Goal: Information Seeking & Learning: Learn about a topic

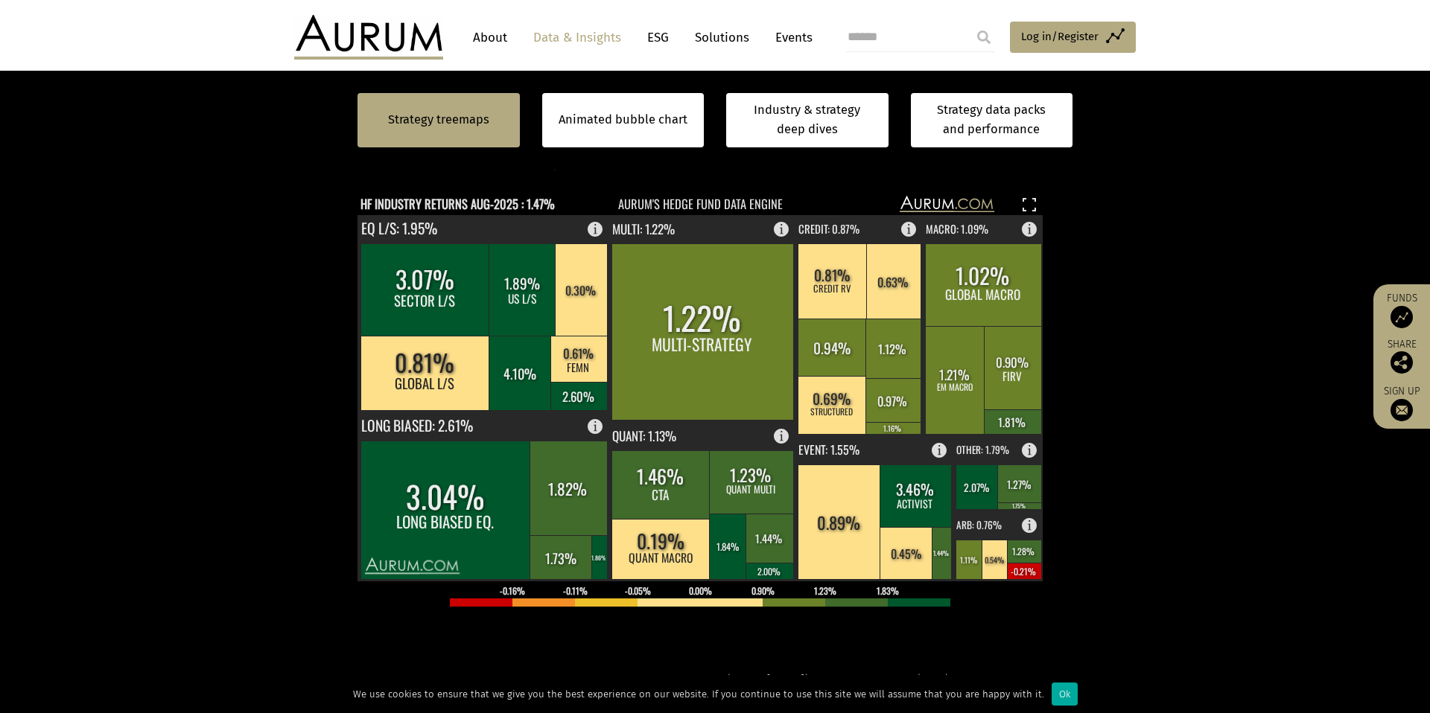
scroll to position [407, 0]
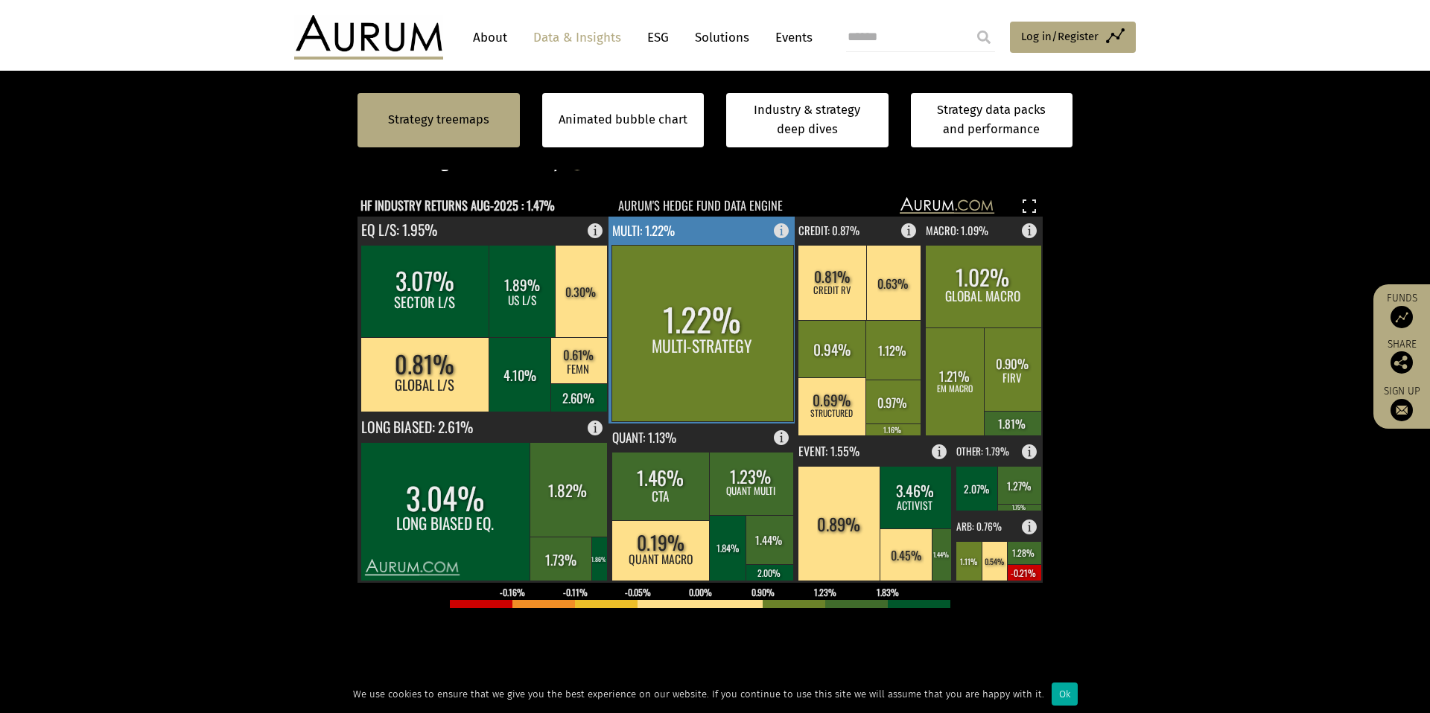
click at [781, 232] on rect at bounding box center [786, 227] width 18 height 21
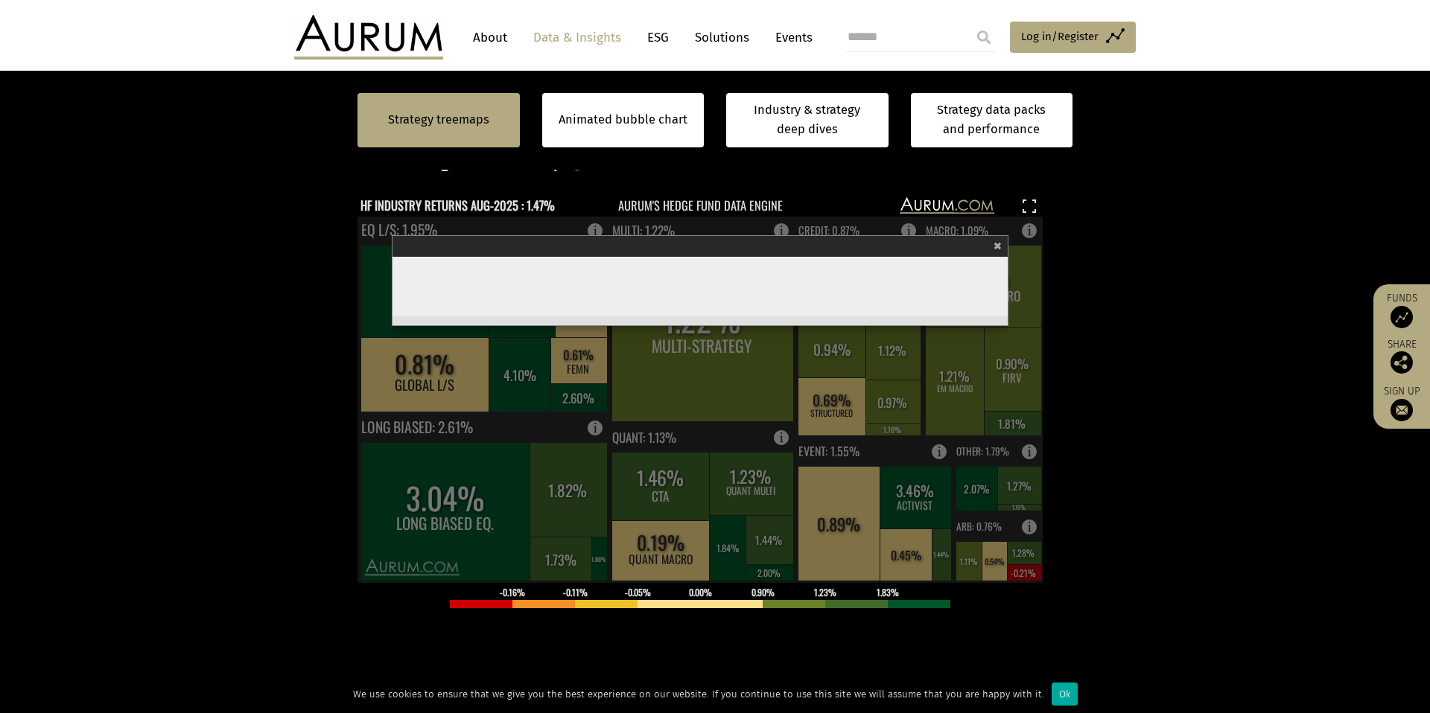
click at [997, 247] on span "×" at bounding box center [997, 244] width 8 height 17
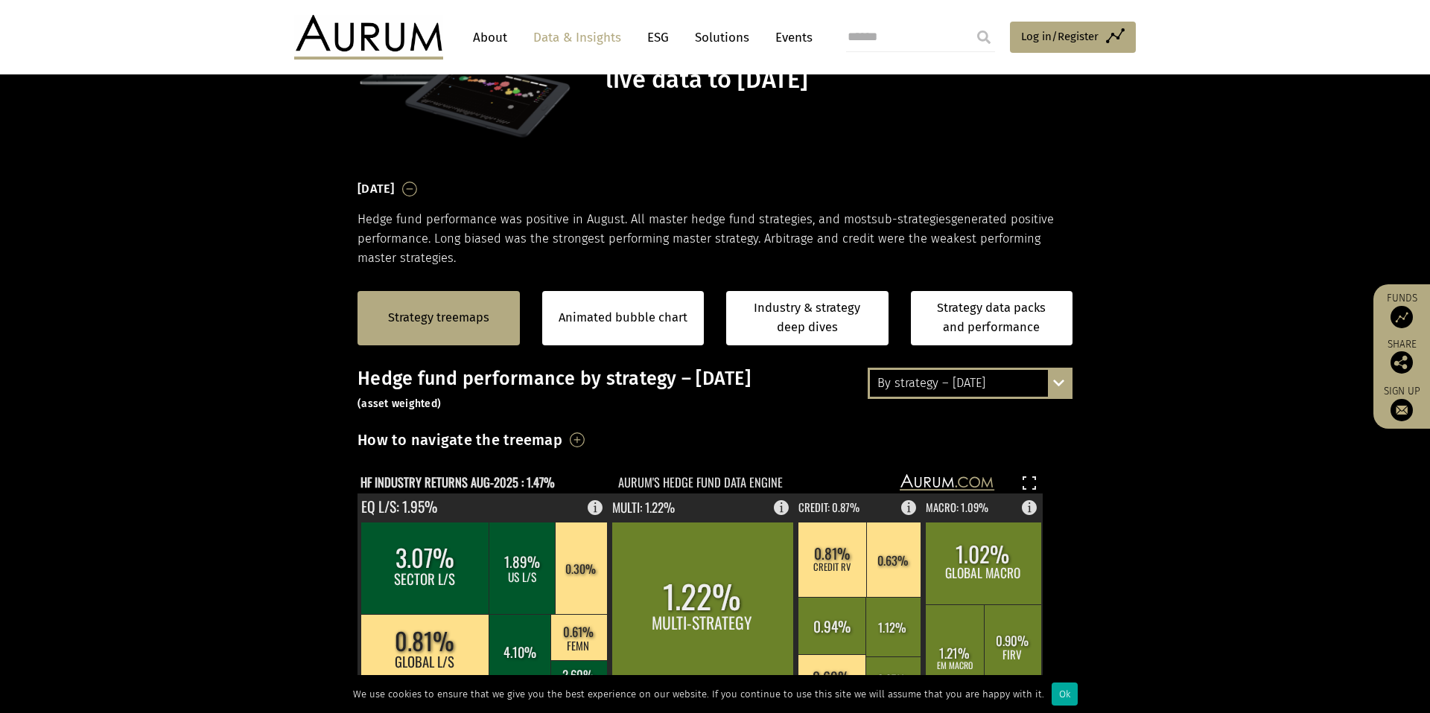
scroll to position [127, 0]
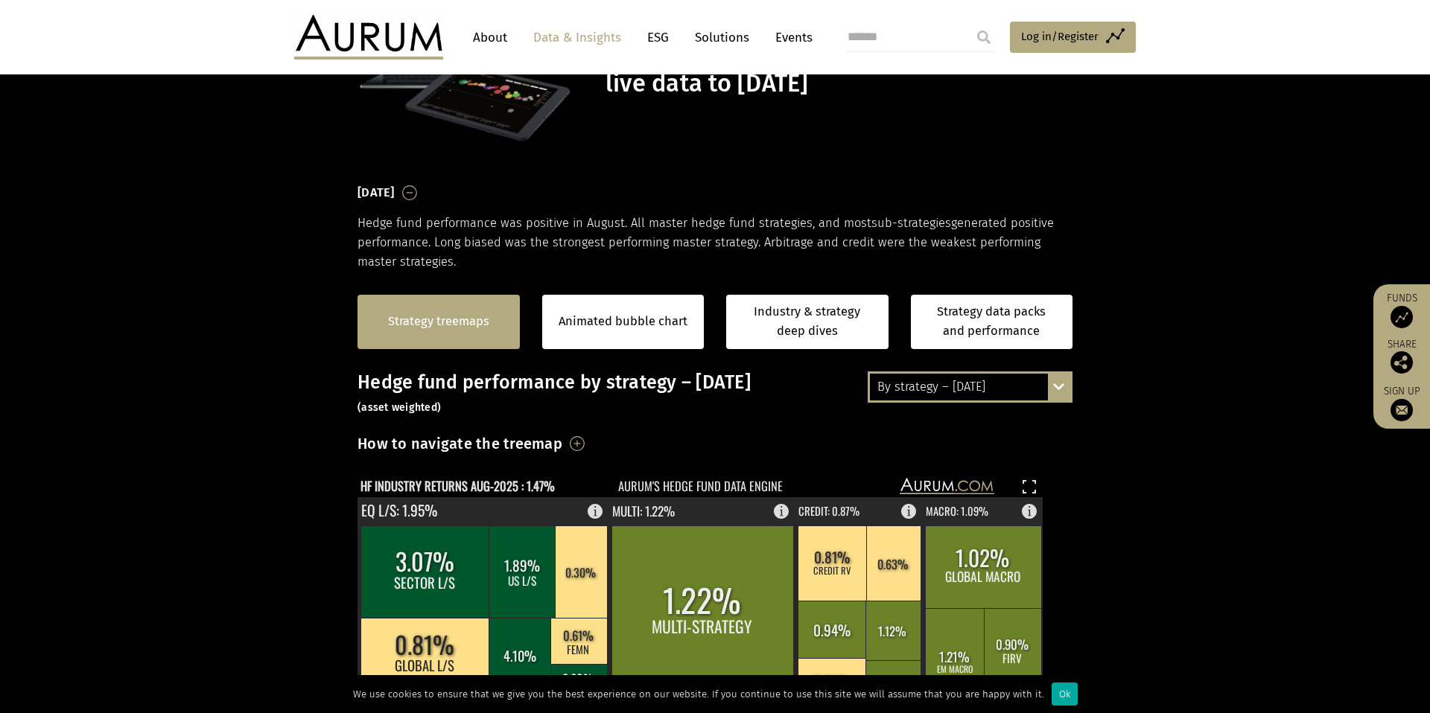
click at [464, 325] on link "Strategy treemaps" at bounding box center [438, 321] width 101 height 19
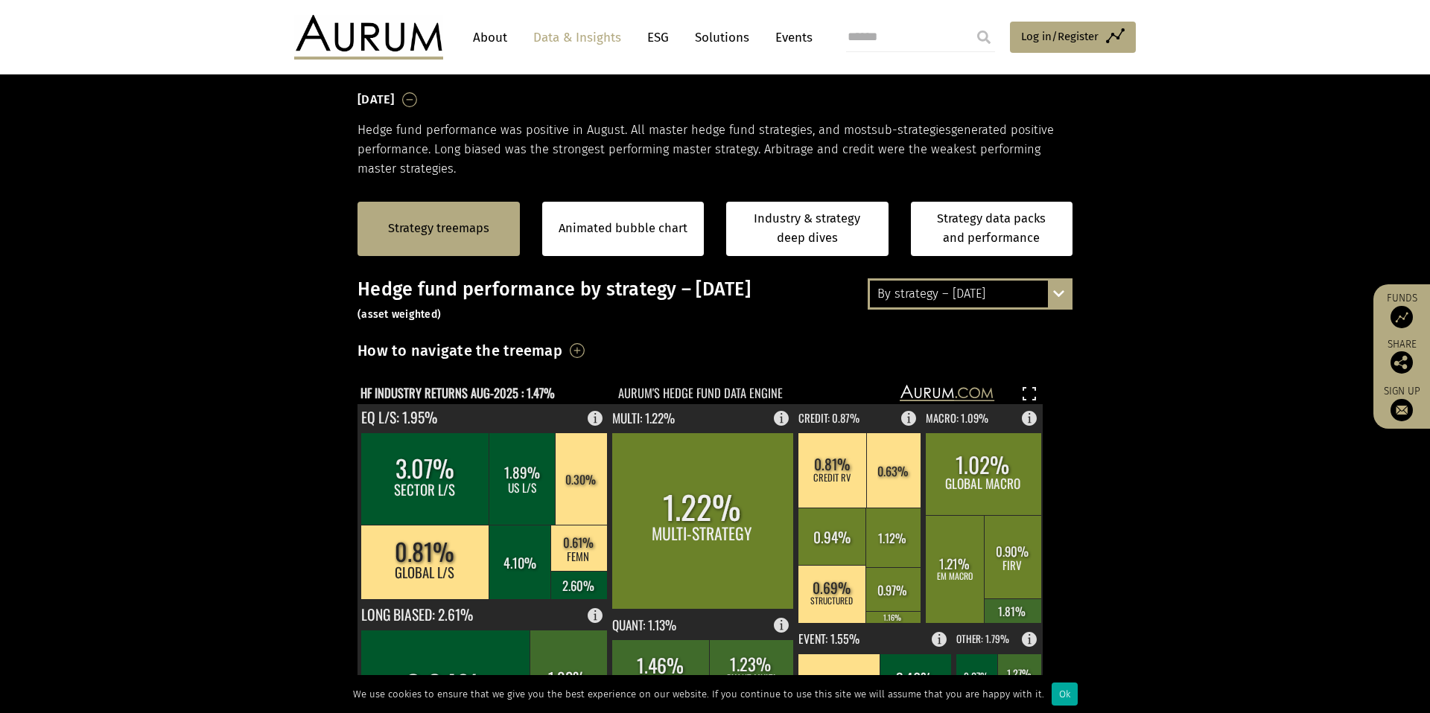
scroll to position [225, 0]
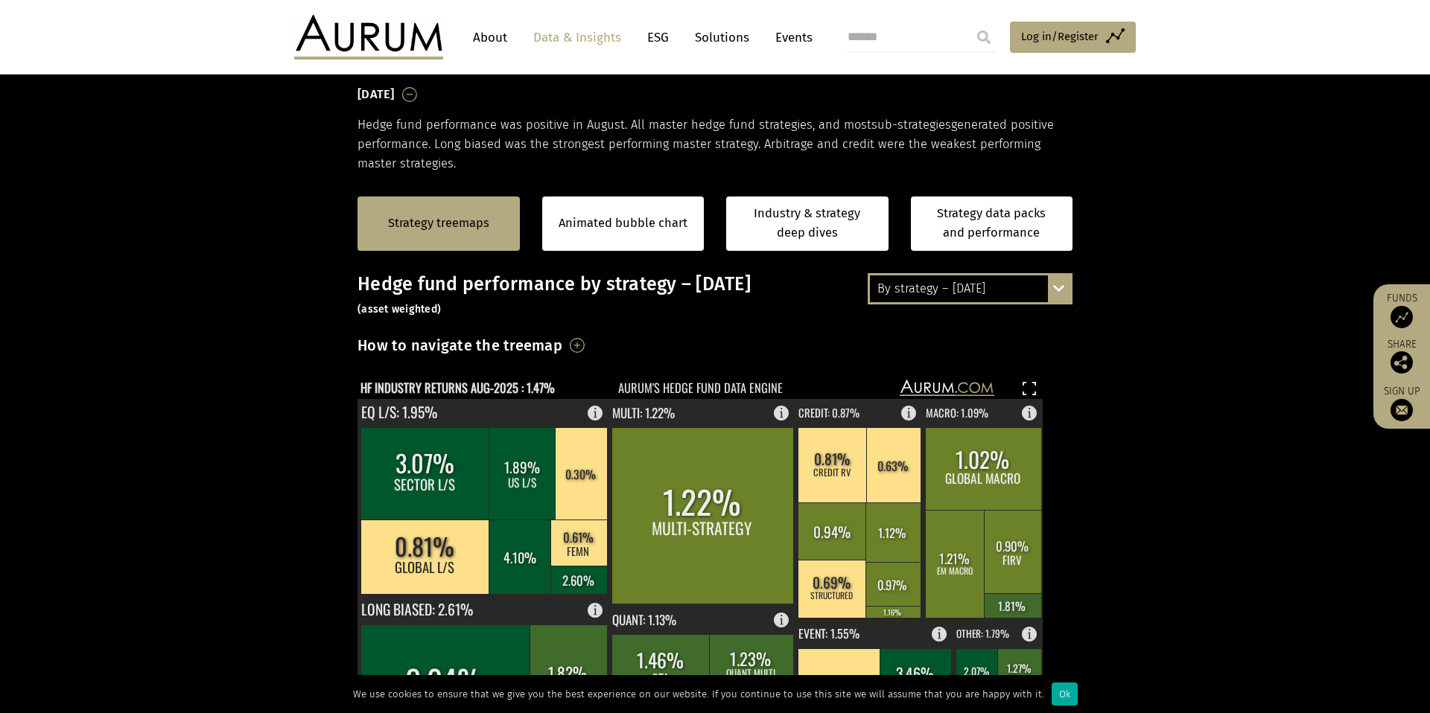
click at [468, 343] on h3 "How to navigate the treemap" at bounding box center [459, 345] width 205 height 25
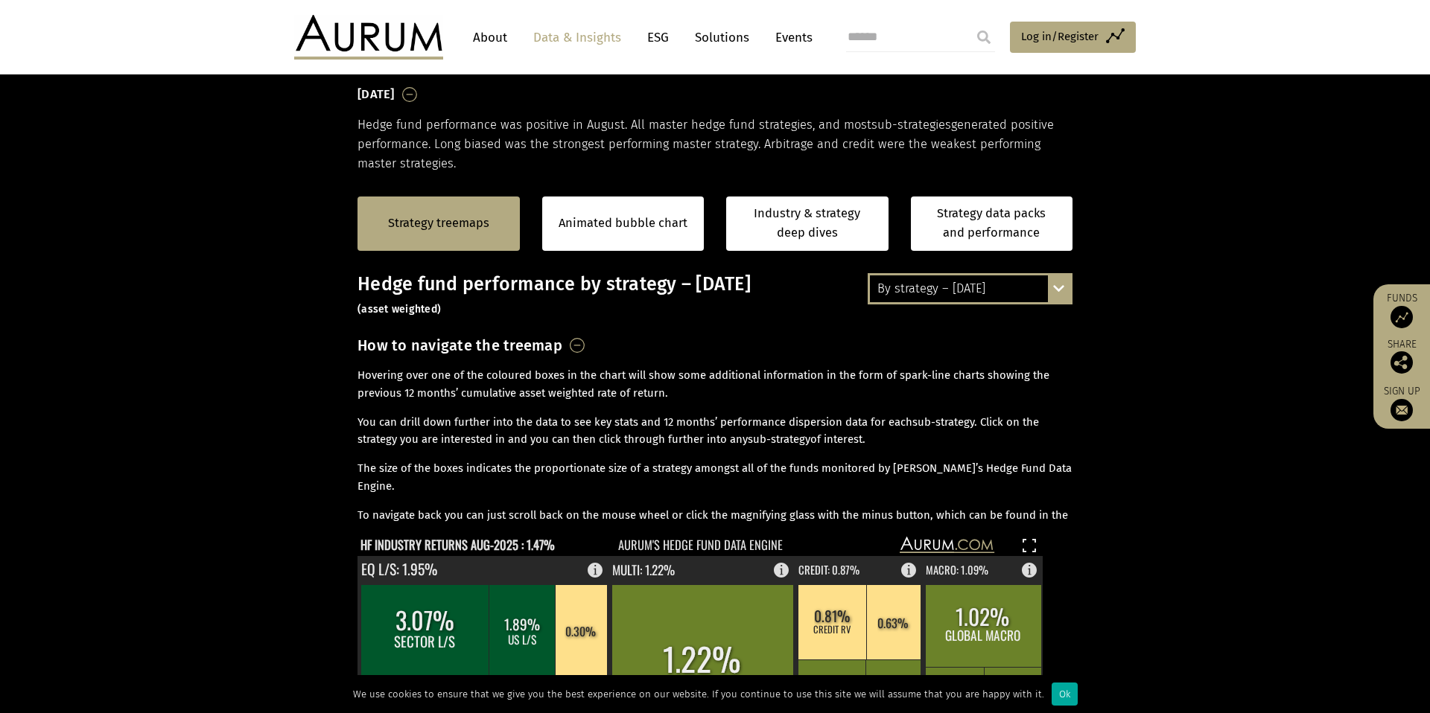
click at [468, 343] on h3 "How to navigate the treemap" at bounding box center [459, 345] width 205 height 25
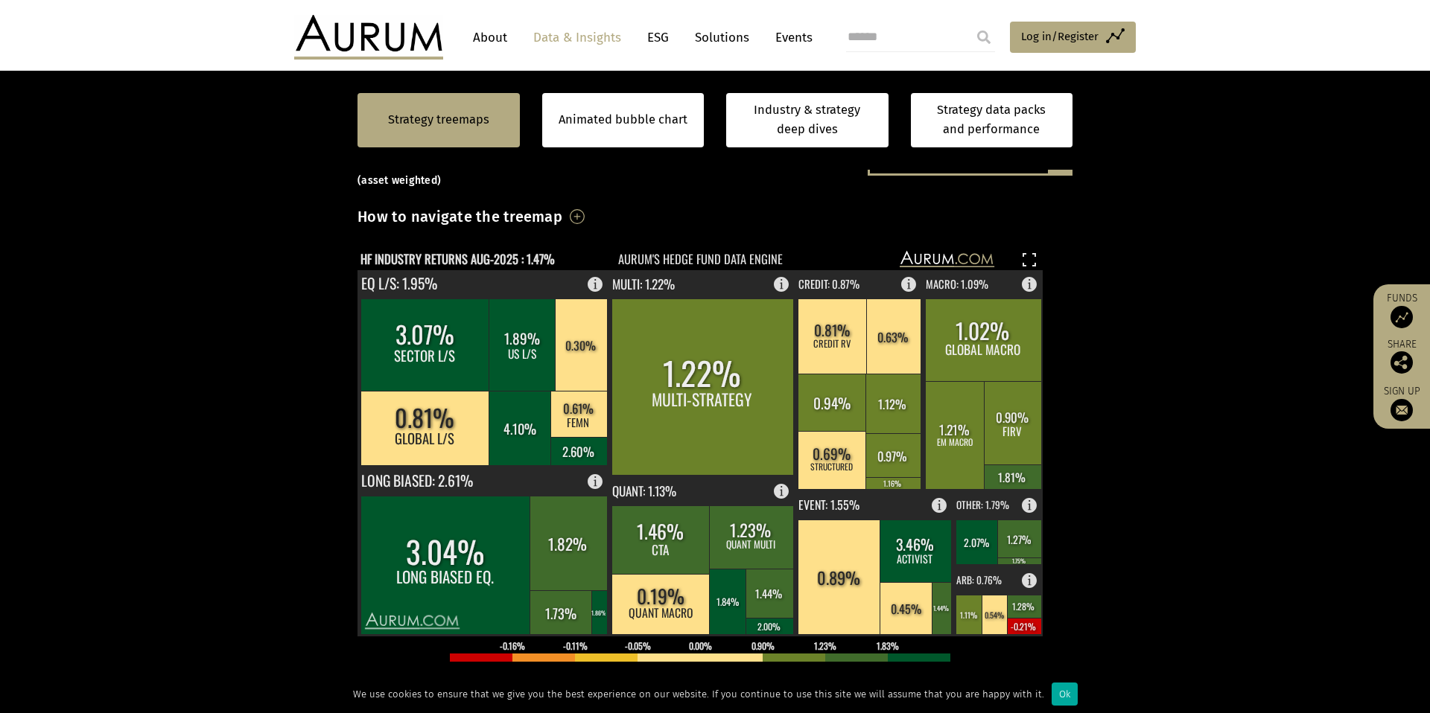
scroll to position [159, 0]
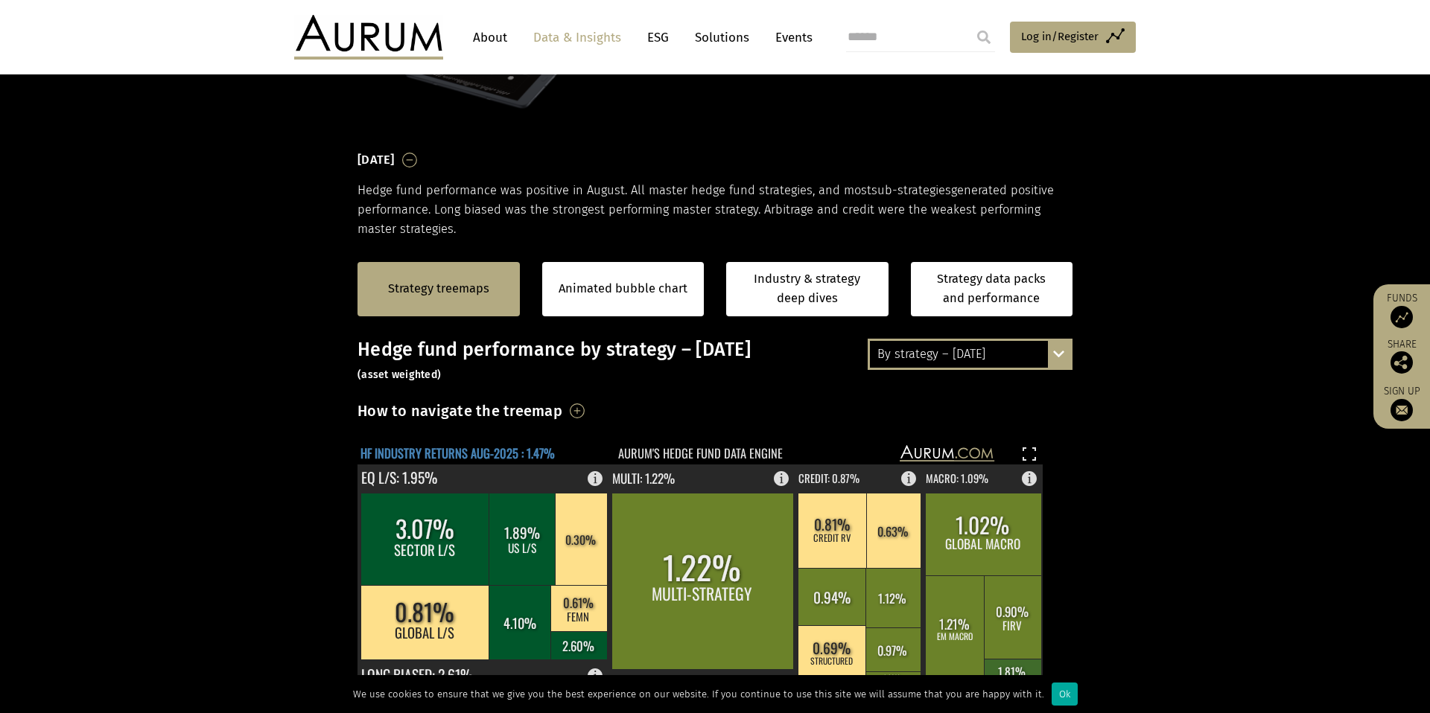
click at [413, 454] on text "HF INDUSTRY RETURNS AUG-2025 : 1.47%" at bounding box center [457, 453] width 194 height 19
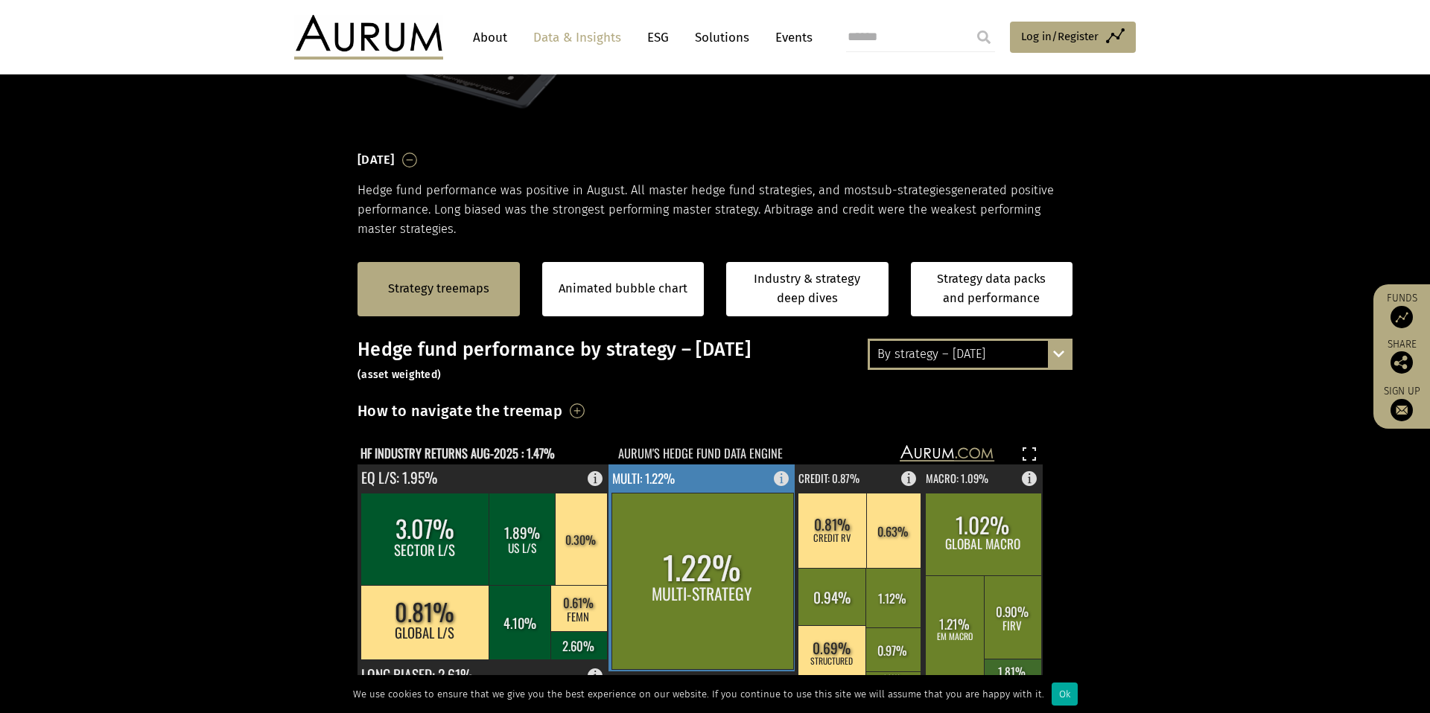
click at [643, 473] on text "MULTI: 1.22%" at bounding box center [643, 478] width 63 height 19
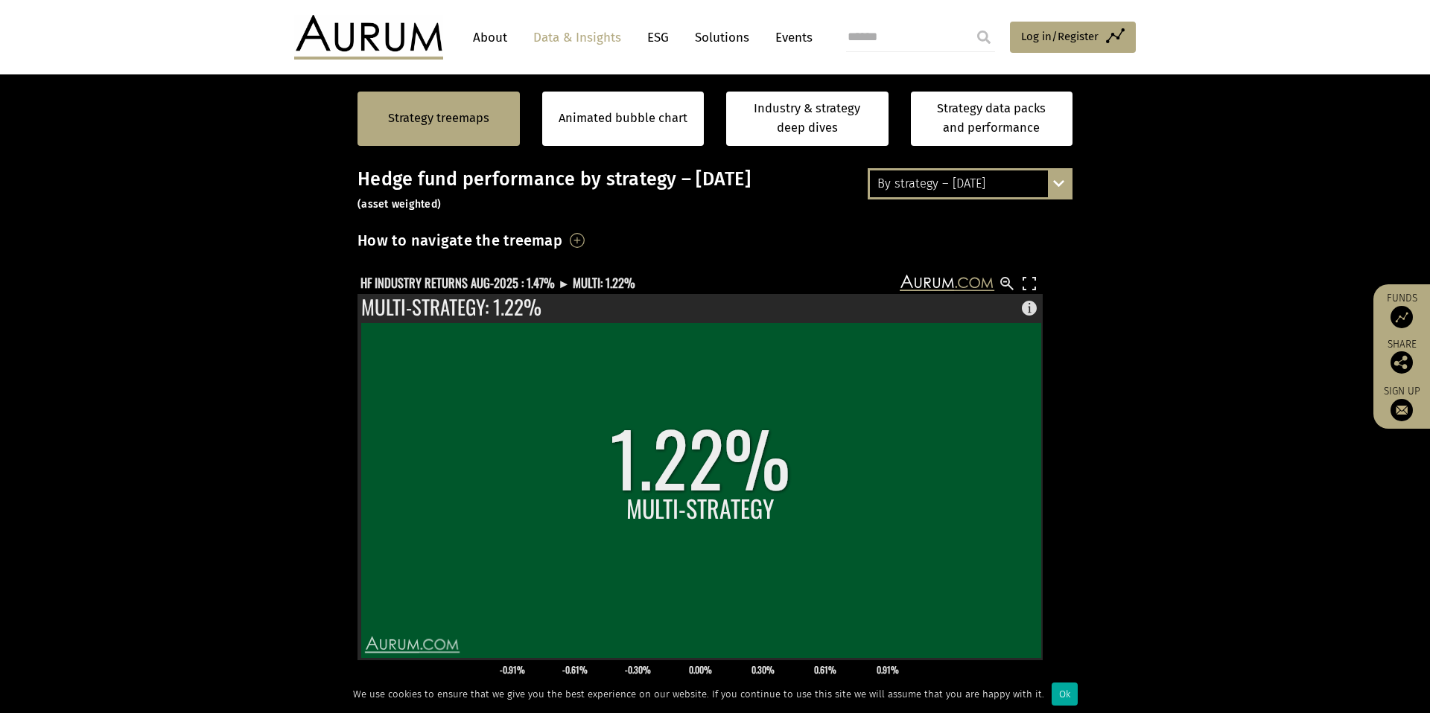
scroll to position [337, 0]
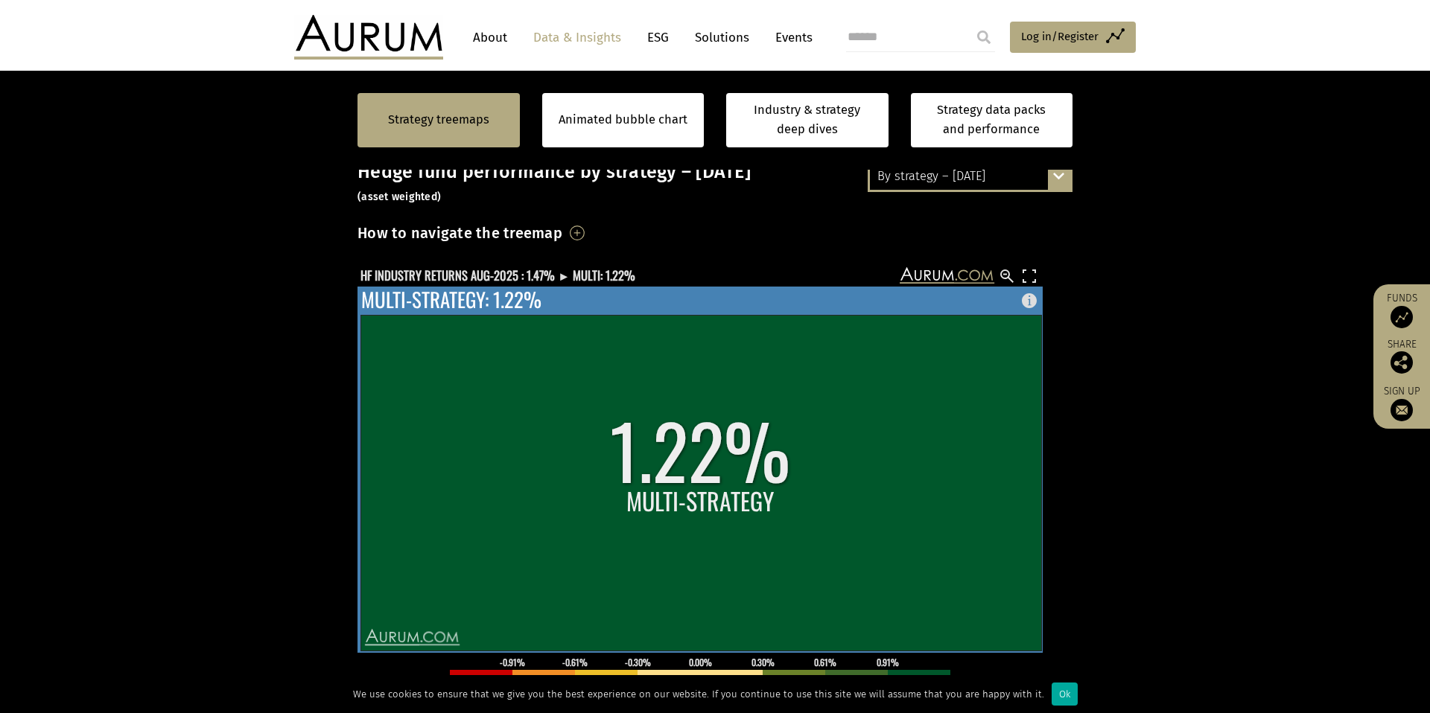
click at [670, 483] on rect at bounding box center [700, 483] width 681 height 336
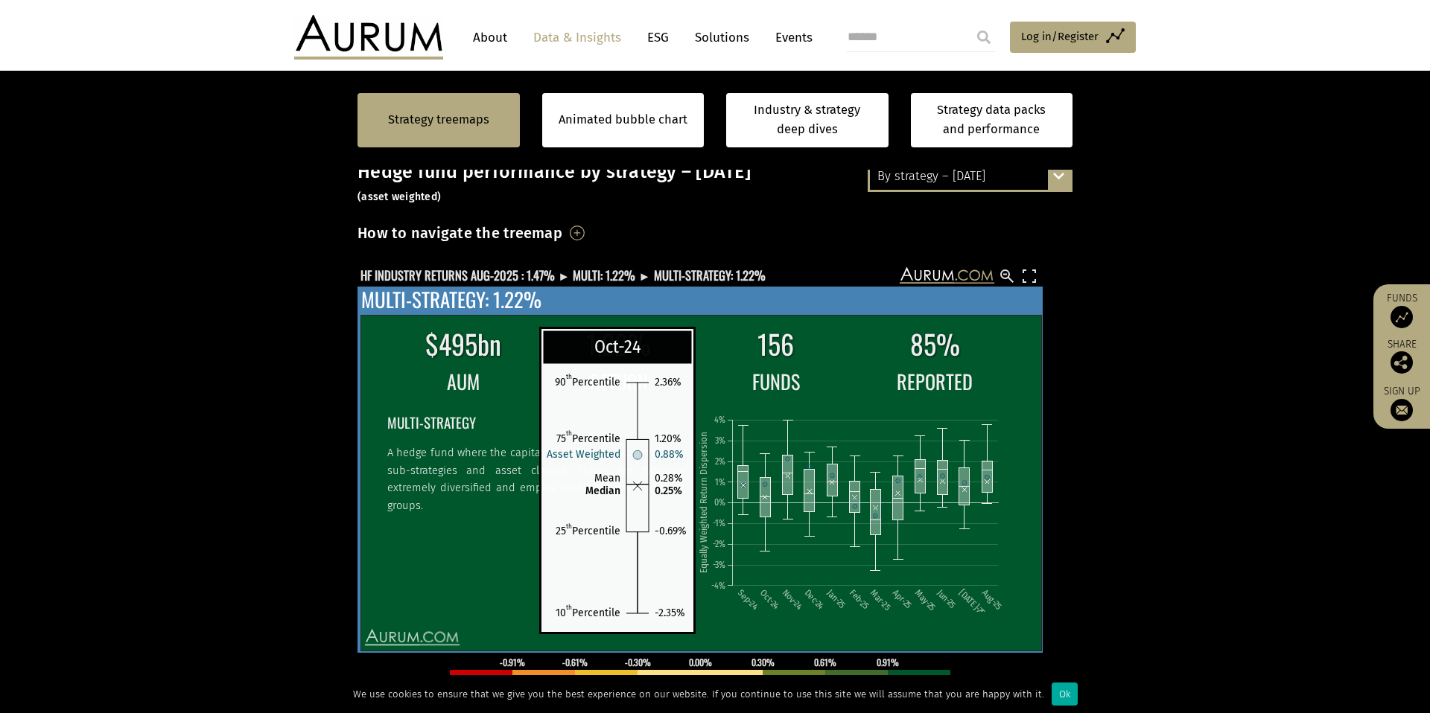
click at [770, 491] on rect at bounding box center [765, 497] width 10 height 39
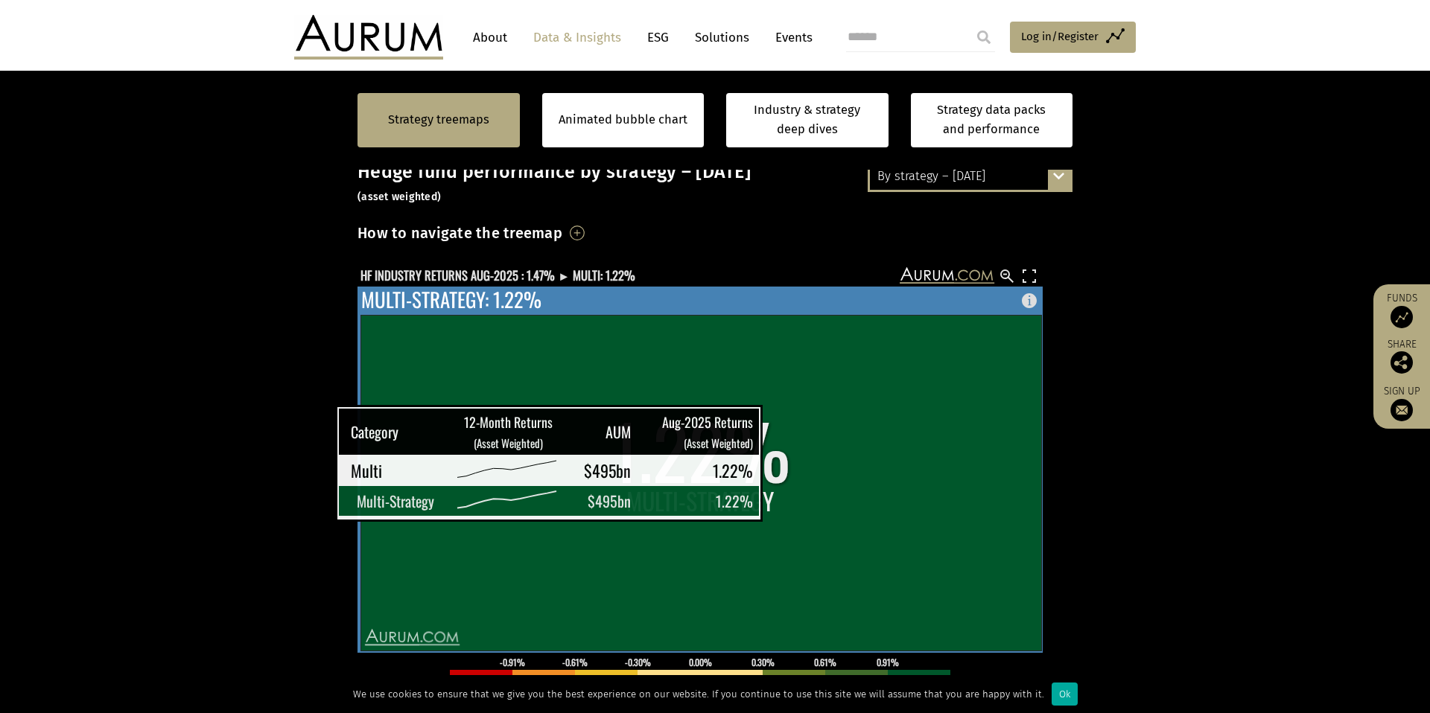
click at [767, 492] on rect at bounding box center [700, 483] width 681 height 336
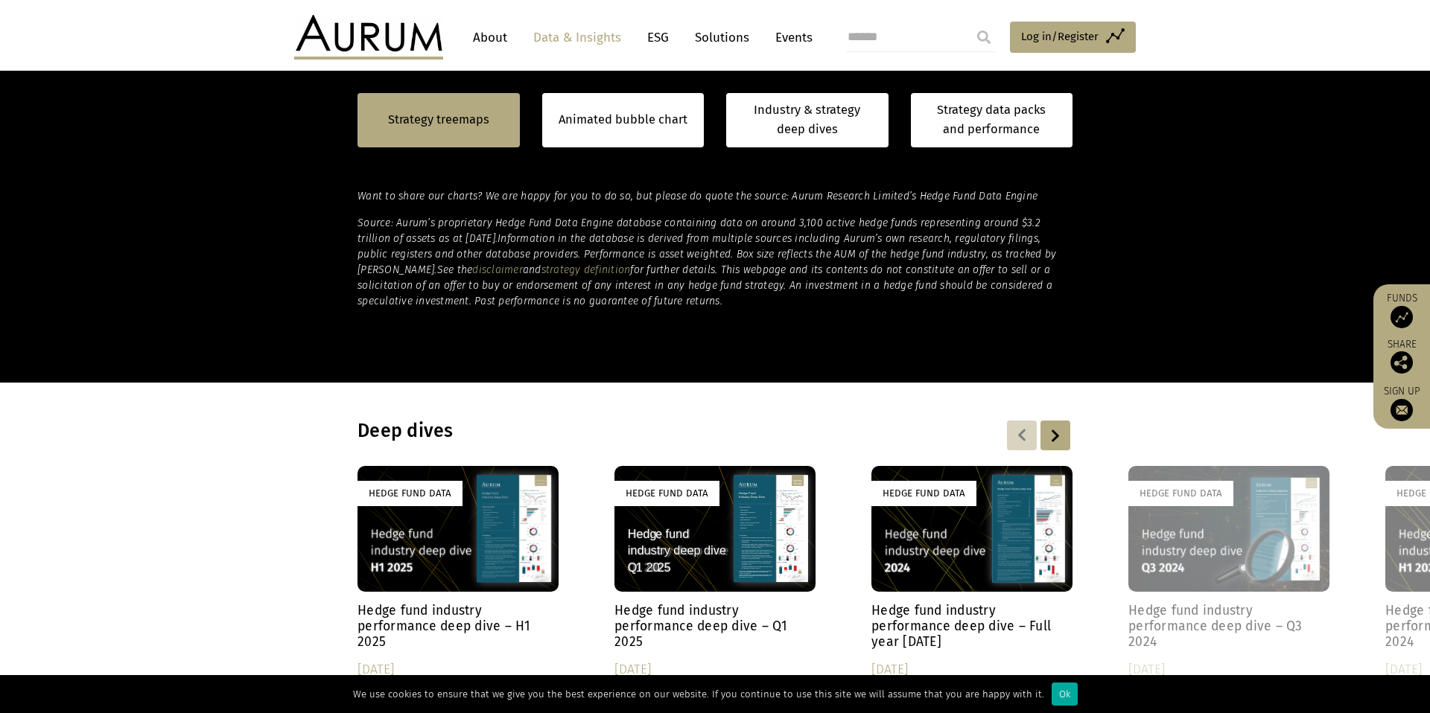
scroll to position [1258, 0]
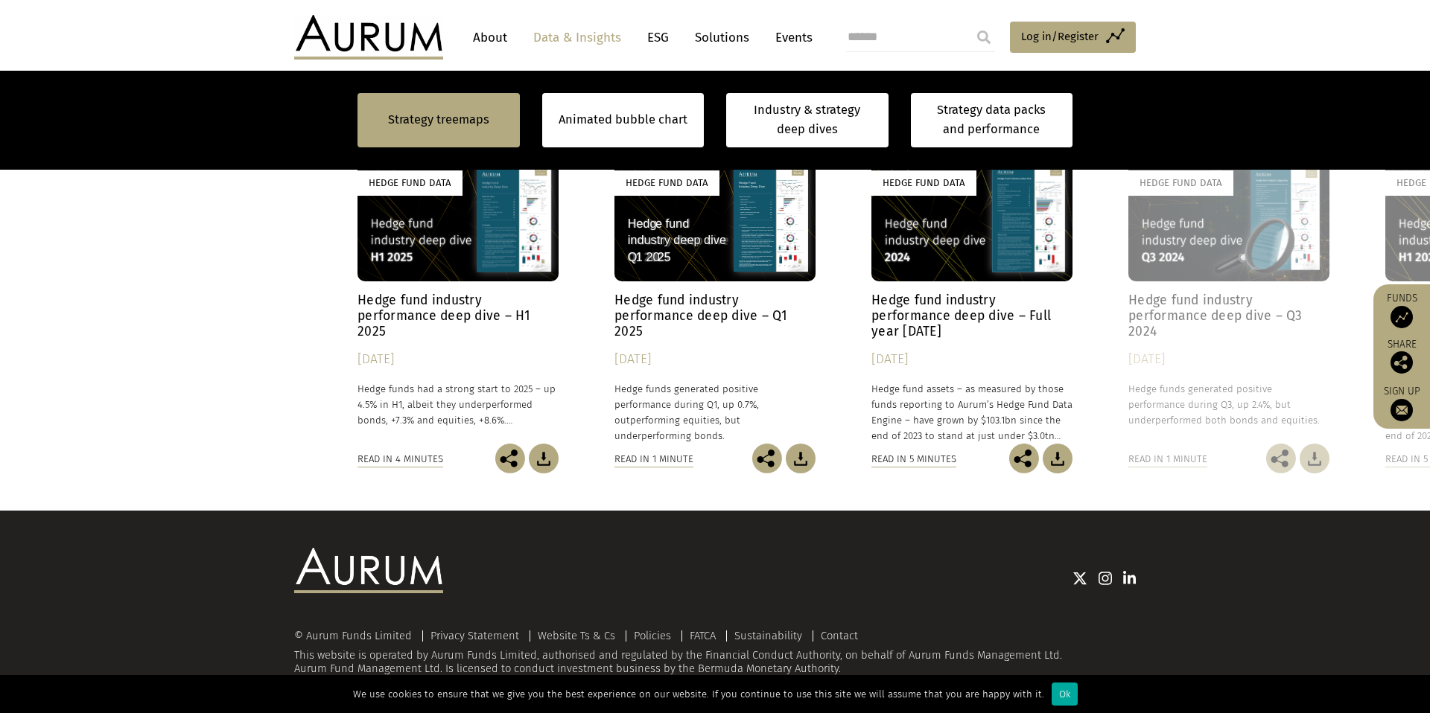
click at [471, 308] on h4 "Hedge fund industry performance deep dive – H1 2025" at bounding box center [457, 316] width 201 height 47
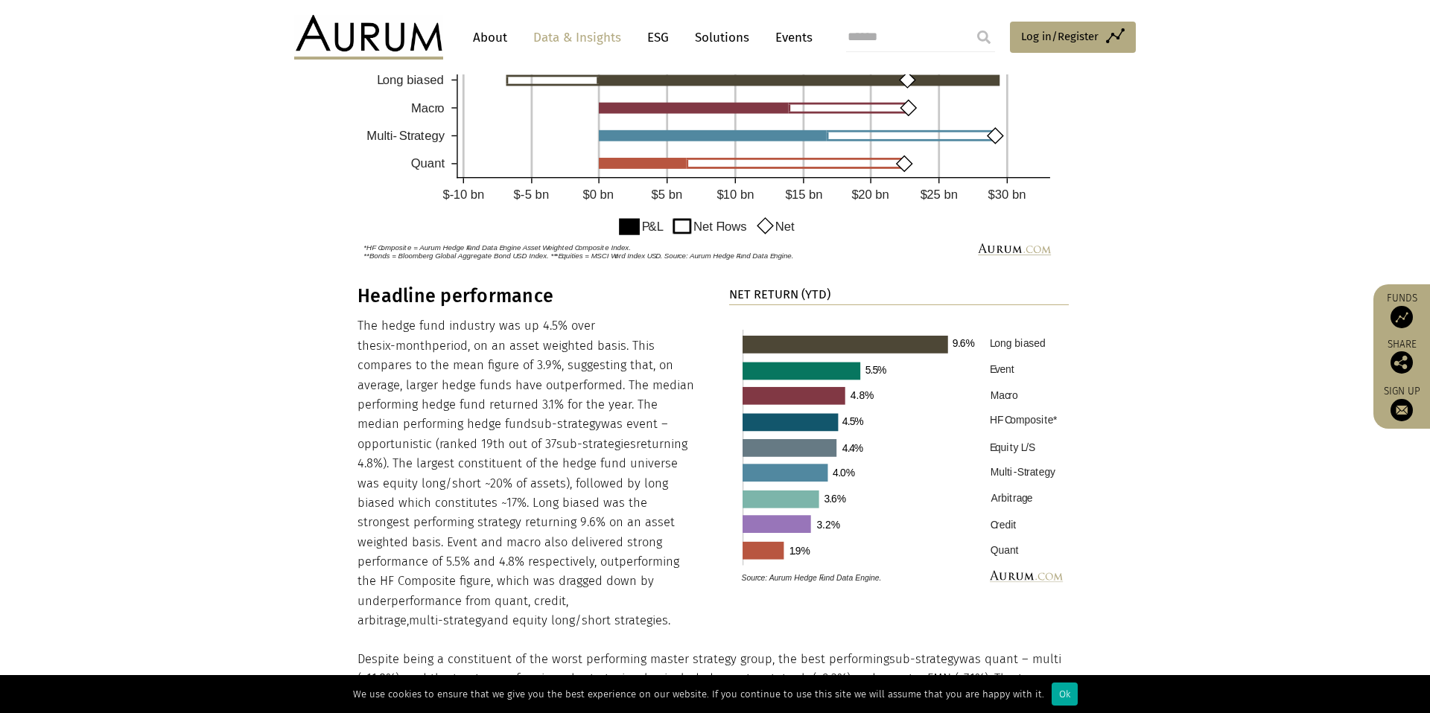
scroll to position [1037, 0]
